Goal: Task Accomplishment & Management: Complete application form

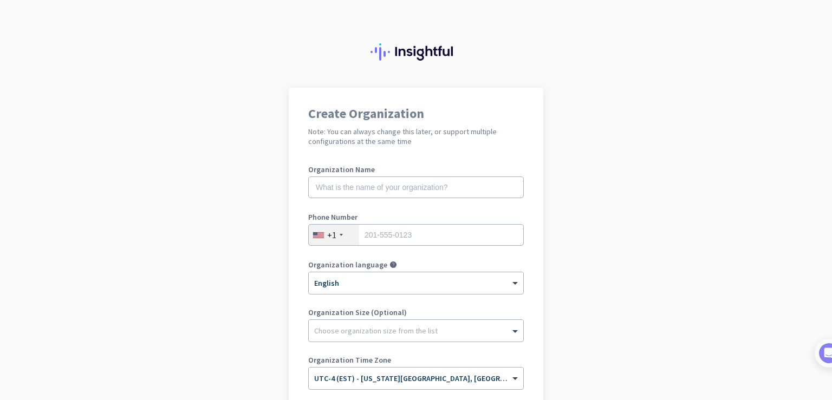
click at [736, 296] on app-onboarding-organization "Create Organization Note: You can always change this later, or support multiple…" at bounding box center [416, 322] width 832 height 469
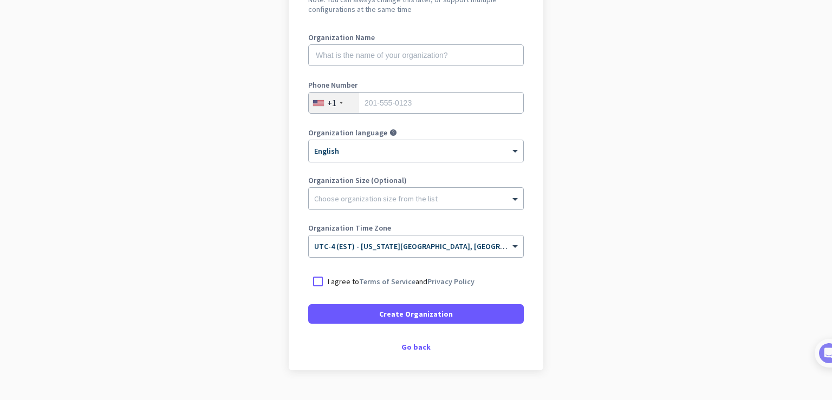
scroll to position [156, 0]
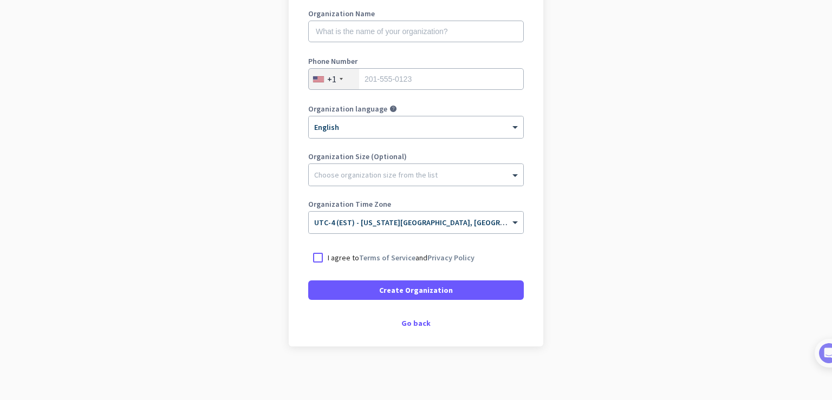
click at [401, 316] on div "Create Organization Note: You can always change this later, or support multiple…" at bounding box center [416, 139] width 255 height 415
click at [422, 327] on div "Create Organization Note: You can always change this later, or support multiple…" at bounding box center [416, 139] width 255 height 415
click at [406, 320] on div "Go back" at bounding box center [416, 324] width 216 height 8
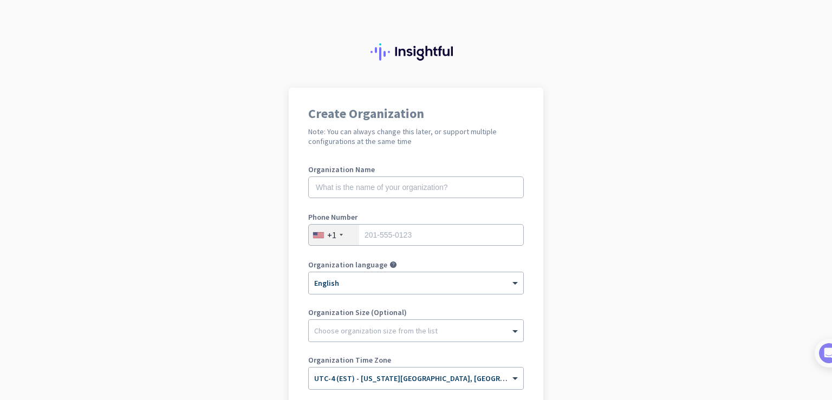
click at [602, 293] on app-onboarding-organization "Create Organization Note: You can always change this later, or support multiple…" at bounding box center [416, 306] width 832 height 437
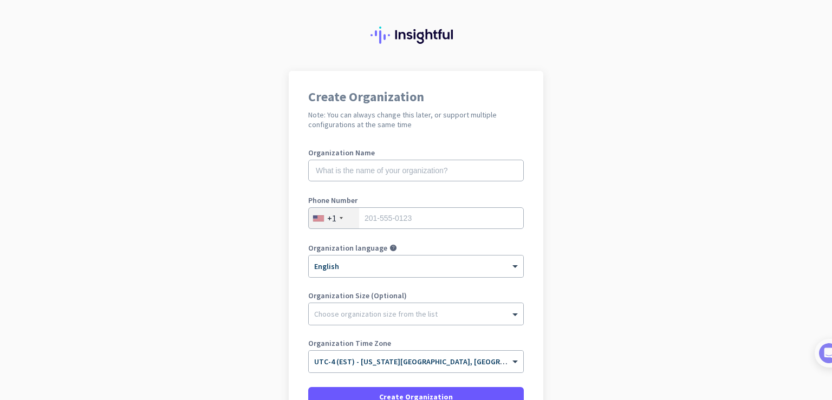
scroll to position [15, 0]
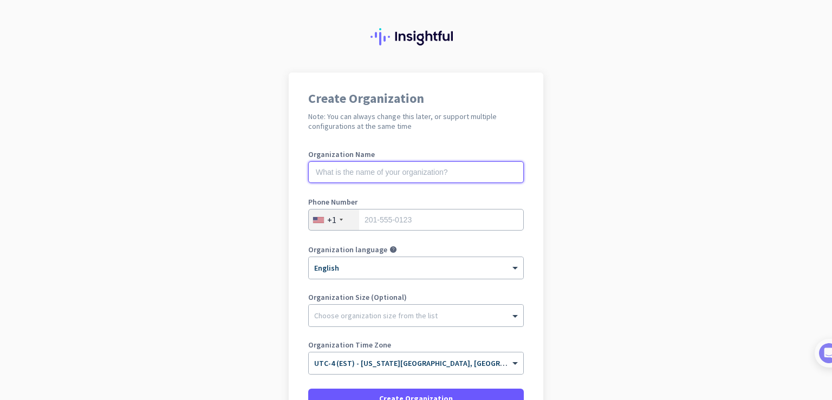
click at [317, 171] on input "text" at bounding box center [416, 172] width 216 height 22
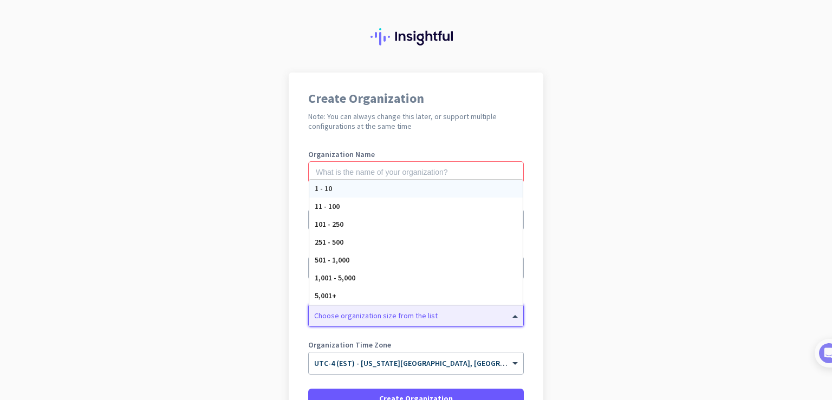
click at [393, 319] on div "Choose organization size from the list" at bounding box center [376, 316] width 124 height 10
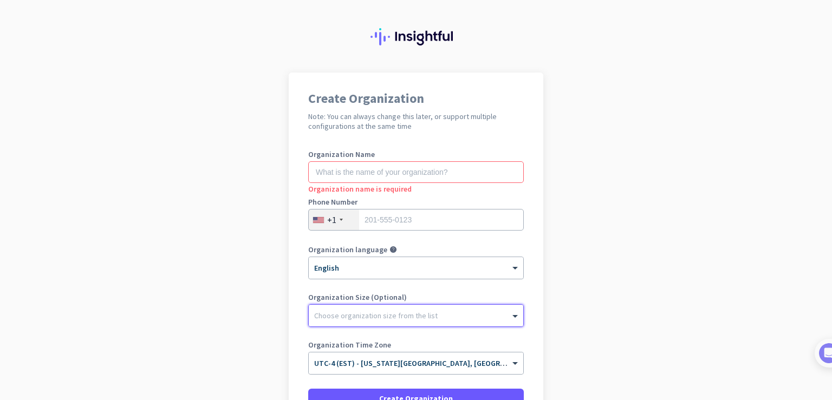
click at [393, 319] on div "Choose organization size from the list" at bounding box center [376, 316] width 124 height 10
